Goal: Task Accomplishment & Management: Manage account settings

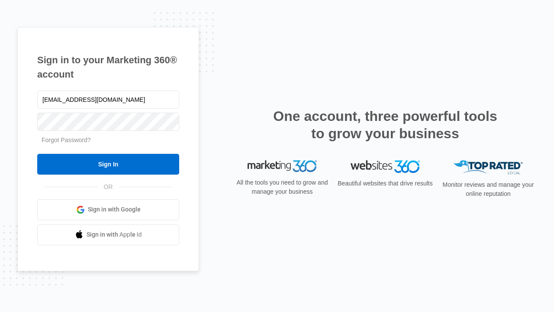
type input "[EMAIL_ADDRESS][DOMAIN_NAME]"
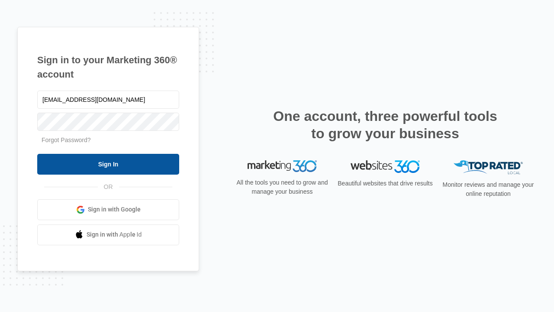
click at [108, 164] on input "Sign In" at bounding box center [108, 164] width 142 height 21
